Goal: Communication & Community: Answer question/provide support

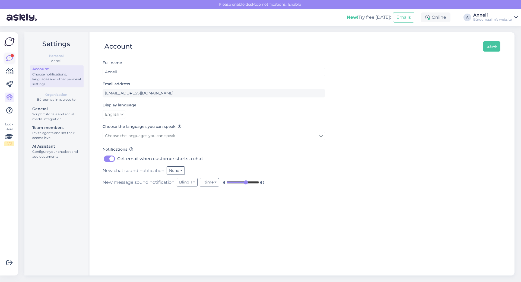
click at [11, 58] on icon at bounding box center [9, 58] width 7 height 7
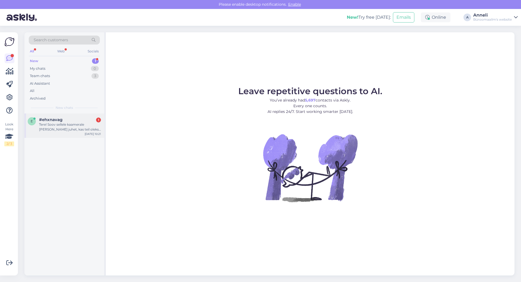
drag, startPoint x: 48, startPoint y: 122, endPoint x: 69, endPoint y: 119, distance: 21.7
click at [48, 122] on div "Tere! Soov sellele kaamerale [PERSON_NAME] juhet, kas teil oleks pakkuda? See p…" at bounding box center [70, 127] width 62 height 10
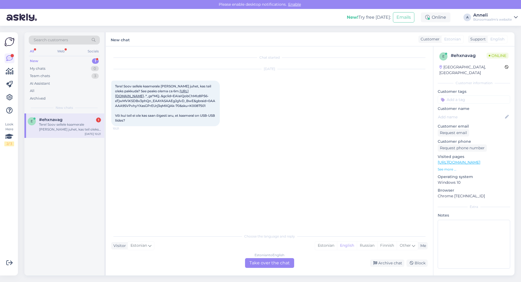
click at [275, 90] on div "[DATE] Tere! Soov sellele kaamerale [PERSON_NAME] juhet, kas teil oleks pakkuda…" at bounding box center [269, 97] width 316 height 69
click at [136, 98] on link "[URL][DOMAIN_NAME]" at bounding box center [152, 93] width 74 height 9
click at [348, 183] on div "Chat started [DATE] Tere! Soov sellele kaamerale [PERSON_NAME] juhet, kas teil …" at bounding box center [271, 139] width 321 height 174
click at [368, 181] on div "Chat started [DATE] Tere! Soov sellele kaamerale [PERSON_NAME] juhet, kas teil …" at bounding box center [271, 139] width 321 height 174
click at [325, 245] on div "Estonian" at bounding box center [326, 246] width 22 height 8
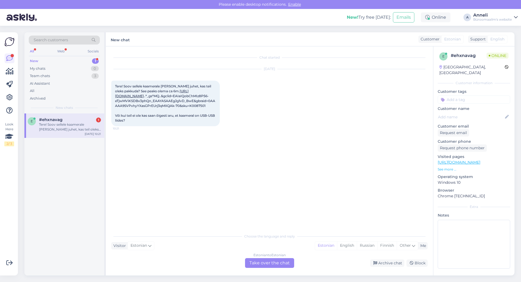
click at [284, 264] on div "Estonian to Estonian Take over the chat" at bounding box center [269, 263] width 49 height 10
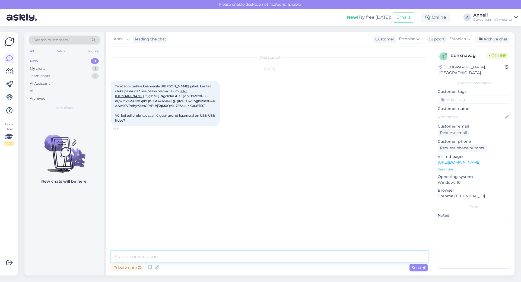
click at [256, 258] on textarea at bounding box center [269, 256] width 316 height 11
type textarea "Tere"
type textarea "uurin, kas võite [PERSON_NAME] e-maili vastamiseks."
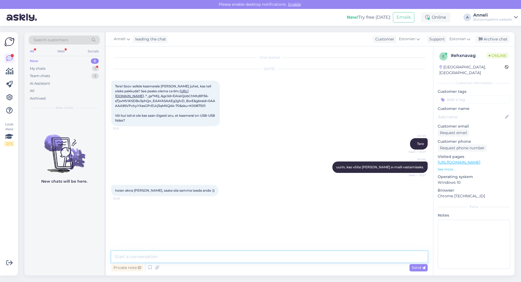
click at [167, 252] on textarea at bounding box center [269, 256] width 316 height 11
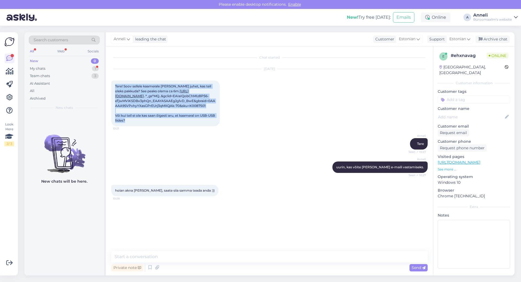
drag, startPoint x: 115, startPoint y: 86, endPoint x: 183, endPoint y: 135, distance: 83.5
click at [183, 126] on div "Tere! Soov sellele kaamerale [PERSON_NAME] juhet, kas teil oleks pakkuda? See p…" at bounding box center [165, 104] width 109 height 46
copy span "Tere! Soov sellele kaamerale [PERSON_NAME] juhet, kas teil oleks pakkuda? See p…"
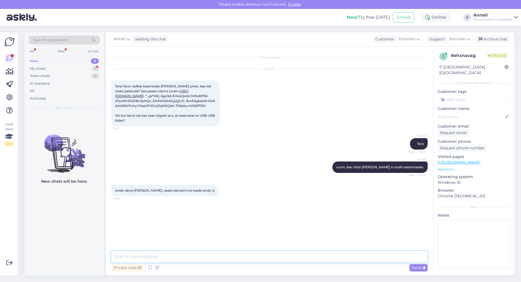
click at [213, 251] on textarea at bounding box center [269, 256] width 316 height 11
paste textarea "[URL][DOMAIN_NAME][PERSON_NAME]"
type textarea "[URL][DOMAIN_NAME][PERSON_NAME]"
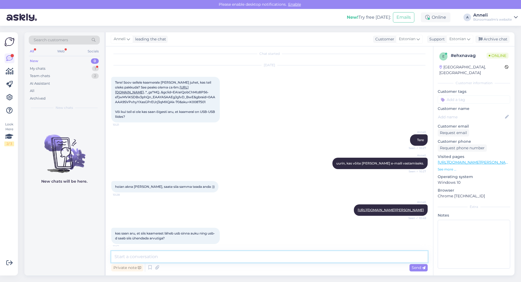
scroll to position [32, 0]
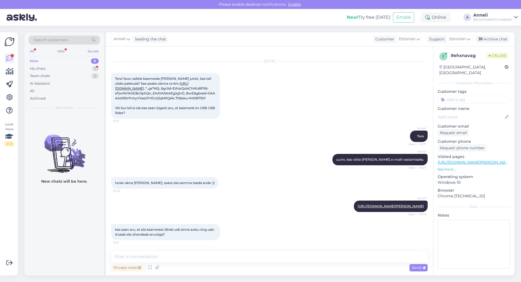
click at [248, 195] on div "Anneli [URL][DOMAIN_NAME][PERSON_NAME] Seen ✓ 10:48" at bounding box center [269, 206] width 316 height 23
click at [238, 256] on textarea at bounding box center [269, 256] width 316 height 11
drag, startPoint x: 115, startPoint y: 228, endPoint x: 179, endPoint y: 233, distance: 64.5
click at [179, 233] on div "kas saan aru, et siis kaamerast läheb usb sinna auku ning usb-d saab siis ühend…" at bounding box center [165, 232] width 109 height 16
copy span "kas saan aru, et siis kaamerast läheb usb sinna auku ning usb-d saab siis ühend…"
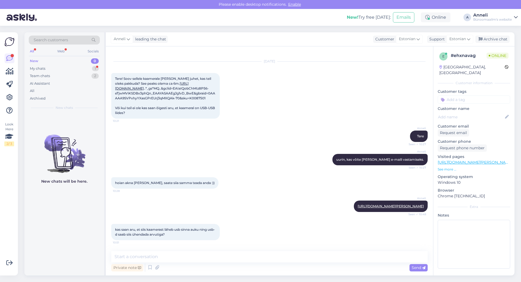
click at [303, 51] on div "Chat started [DATE] Tere! Soov sellele kaamerale [PERSON_NAME] juhet, kas teil …" at bounding box center [269, 160] width 327 height 229
click at [89, 66] on div "My chats 1" at bounding box center [64, 69] width 71 height 8
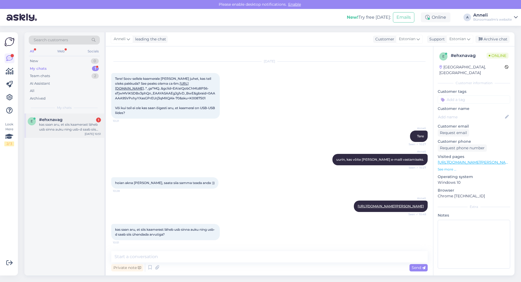
click at [55, 121] on span "#ehxnavag" at bounding box center [50, 119] width 23 height 5
click at [163, 257] on textarea at bounding box center [269, 256] width 316 height 11
paste textarea "Jah, pikenduskaabel läheb kaamera kaabli ja arvuti vahele."
type textarea "Jah, pikenduskaabel läheb kaamera kaabli ja arvuti vahele."
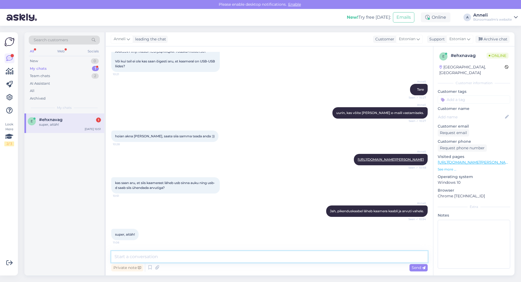
scroll to position [79, 0]
click at [176, 257] on textarea at bounding box center [269, 256] width 316 height 11
type textarea "aitäh, ilusat päeva!"
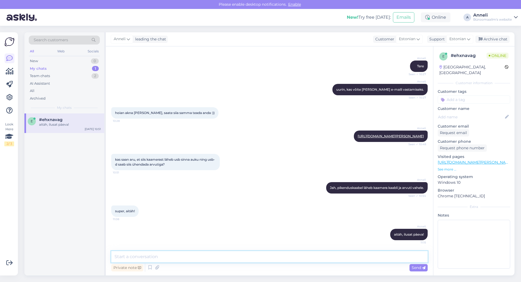
scroll to position [102, 0]
click at [164, 221] on div "super, aitäh! 11:08" at bounding box center [269, 211] width 316 height 23
click at [80, 67] on div "My chats 1" at bounding box center [64, 69] width 71 height 8
click at [316, 209] on div "super, aitäh! 11:08" at bounding box center [269, 211] width 316 height 23
